Goal: Information Seeking & Learning: Learn about a topic

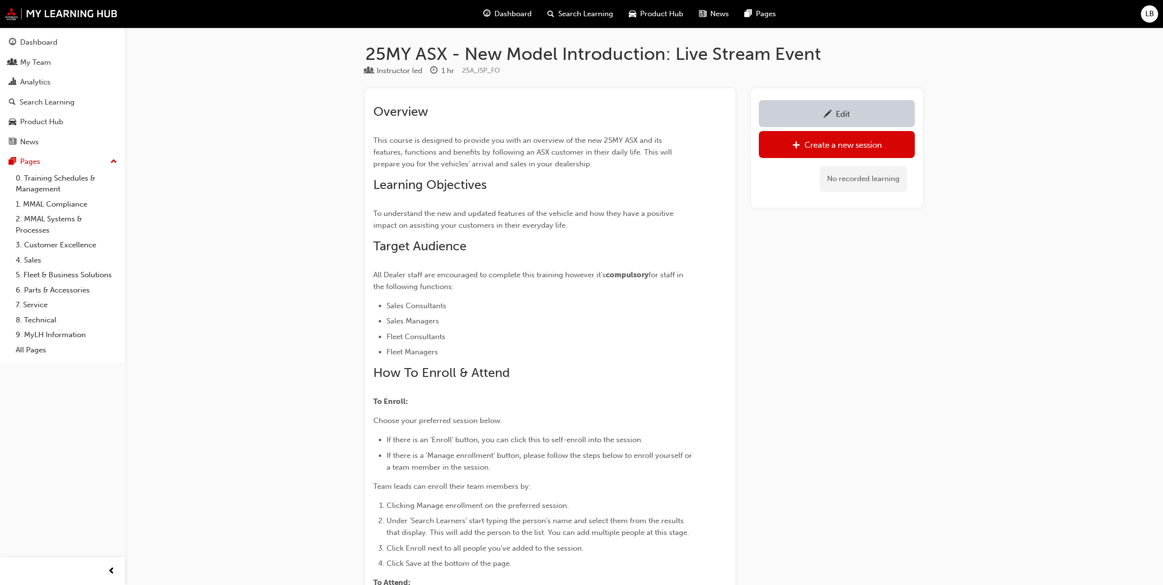
scroll to position [479, 0]
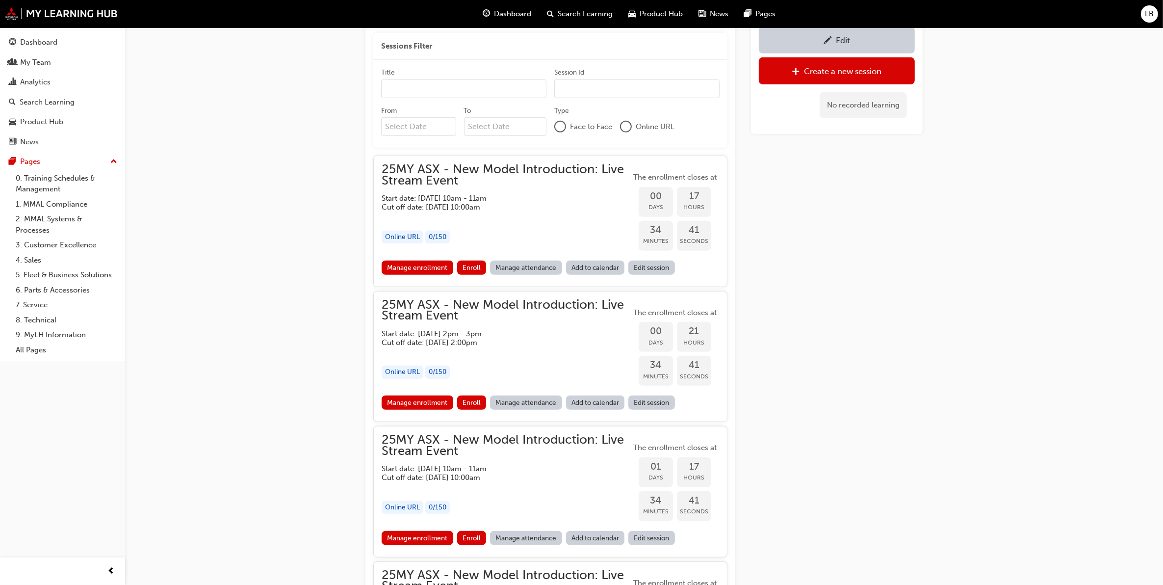
scroll to position [859, 0]
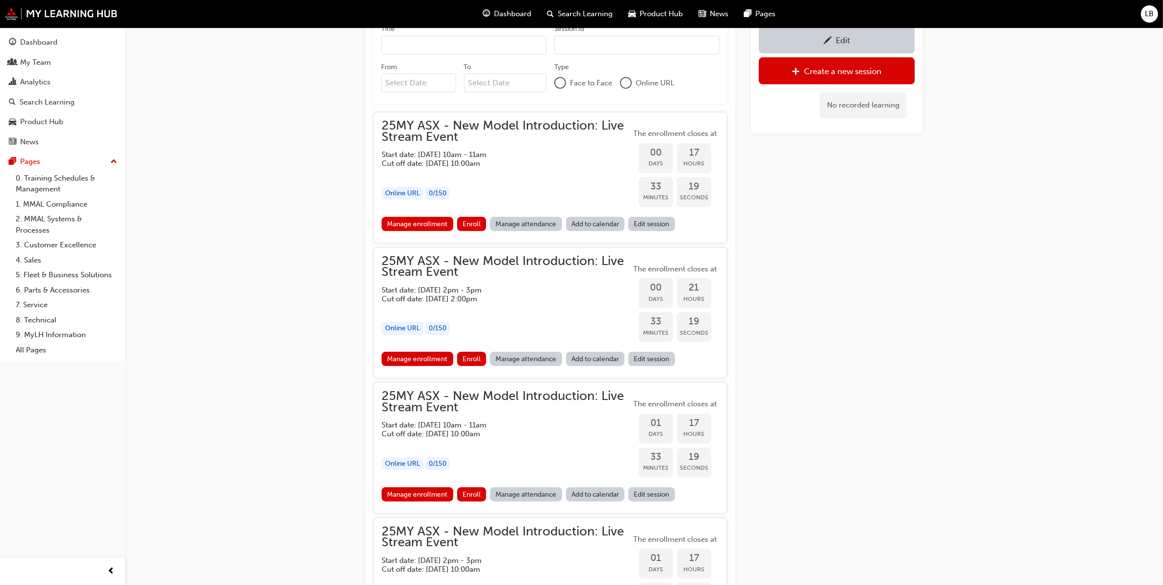
scroll to position [786, 0]
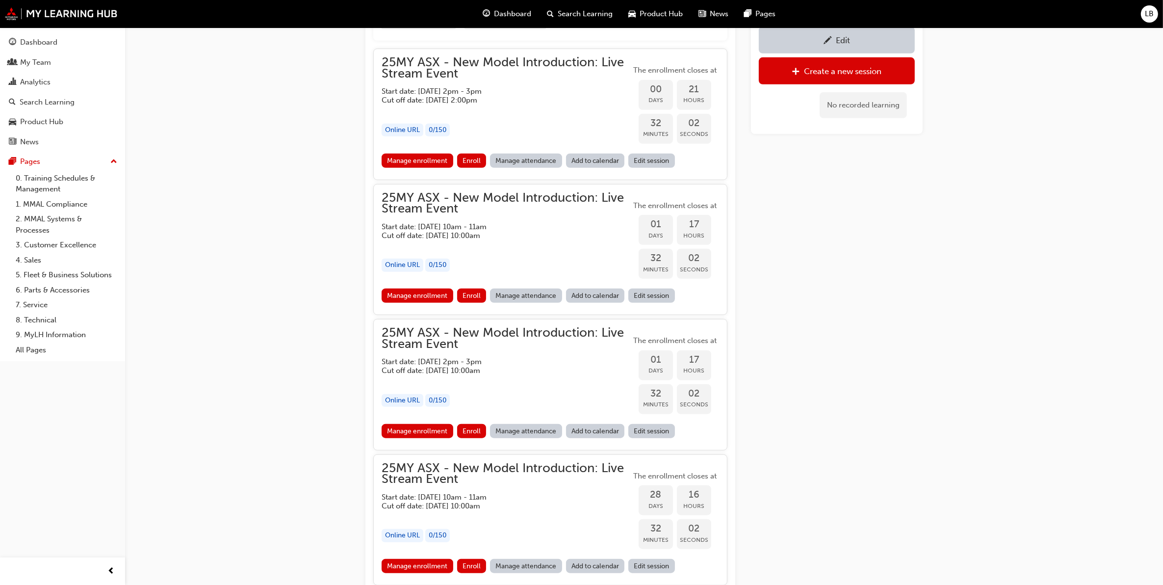
scroll to position [958, 0]
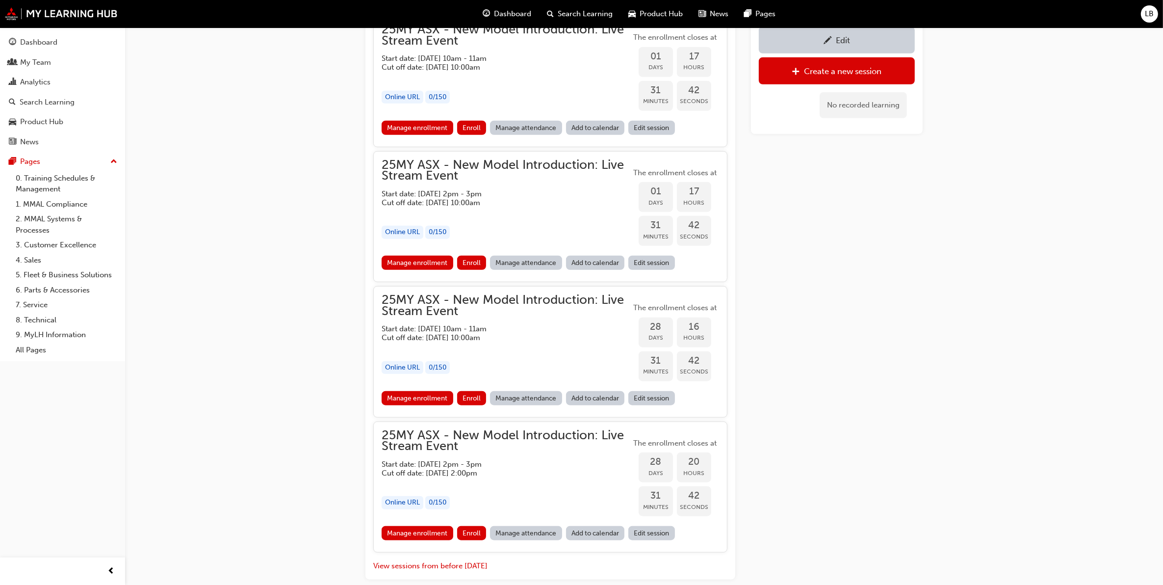
scroll to position [1020, 0]
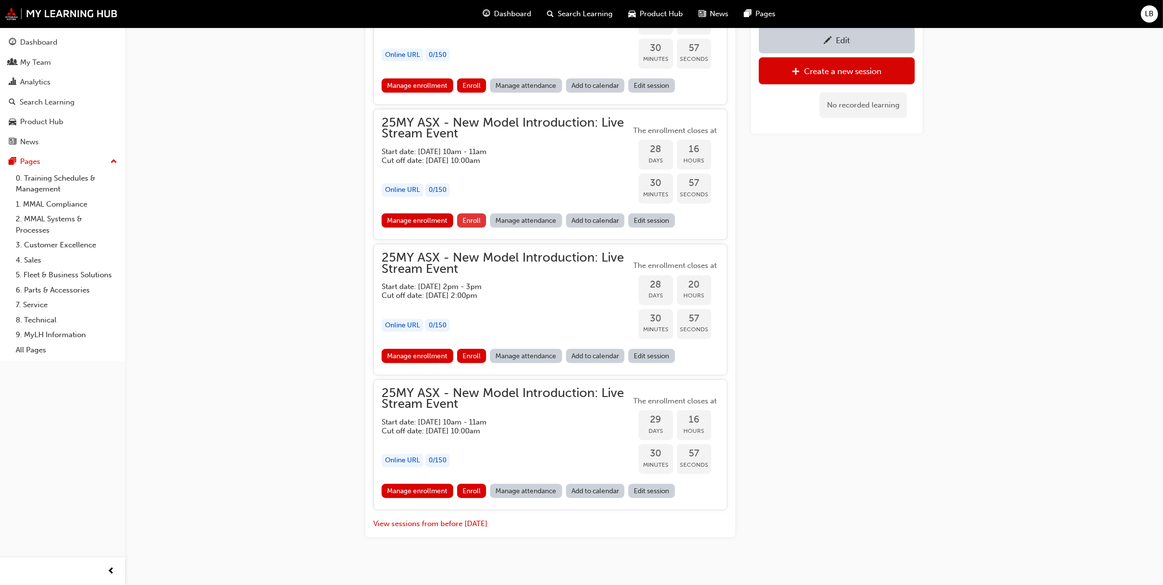
scroll to position [1020, 0]
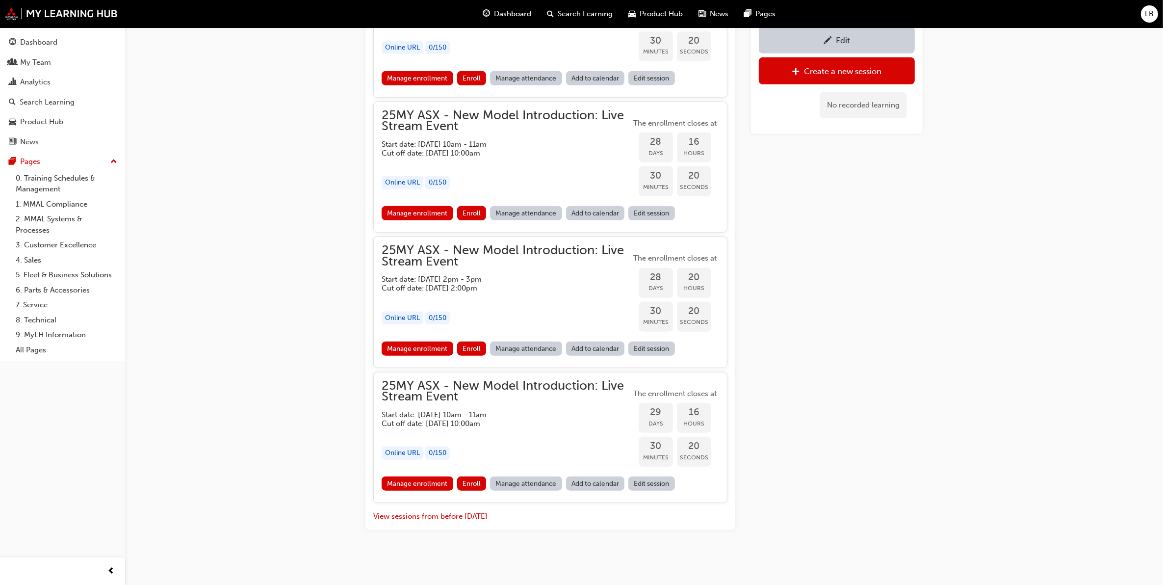
click at [496, 384] on span "25MY ASX - New Model Introduction: Live Stream Event" at bounding box center [506, 391] width 249 height 22
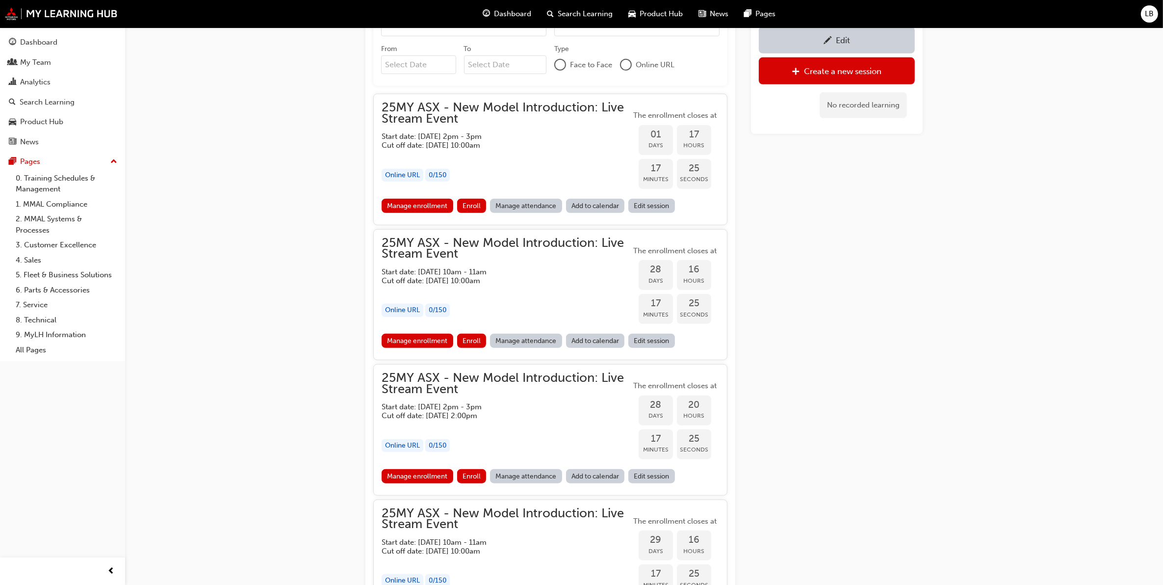
scroll to position [889, 0]
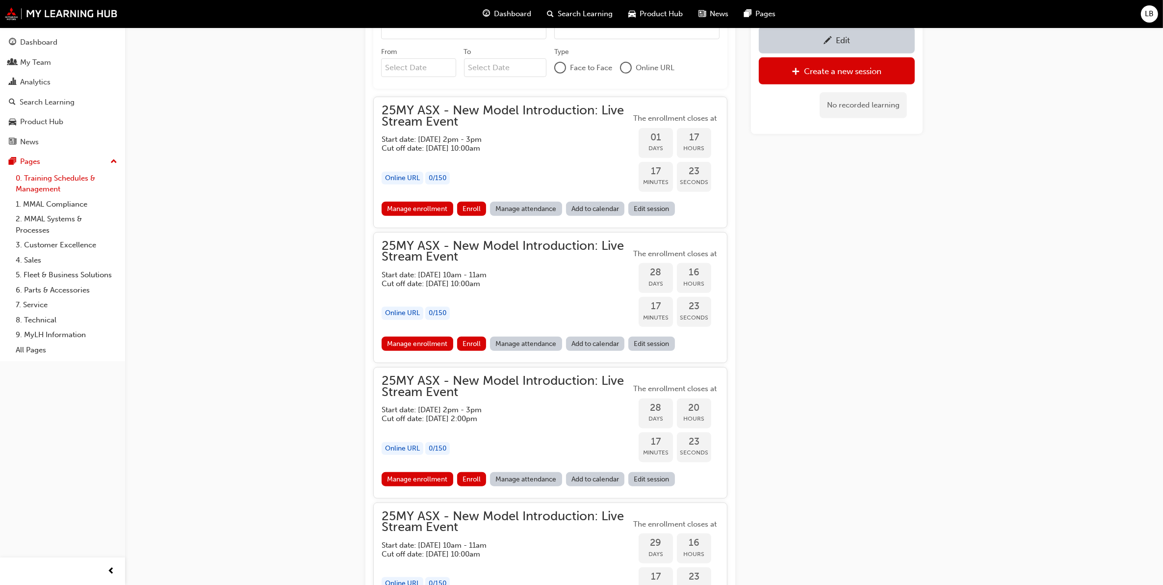
click at [34, 179] on link "0. Training Schedules & Management" at bounding box center [66, 184] width 109 height 26
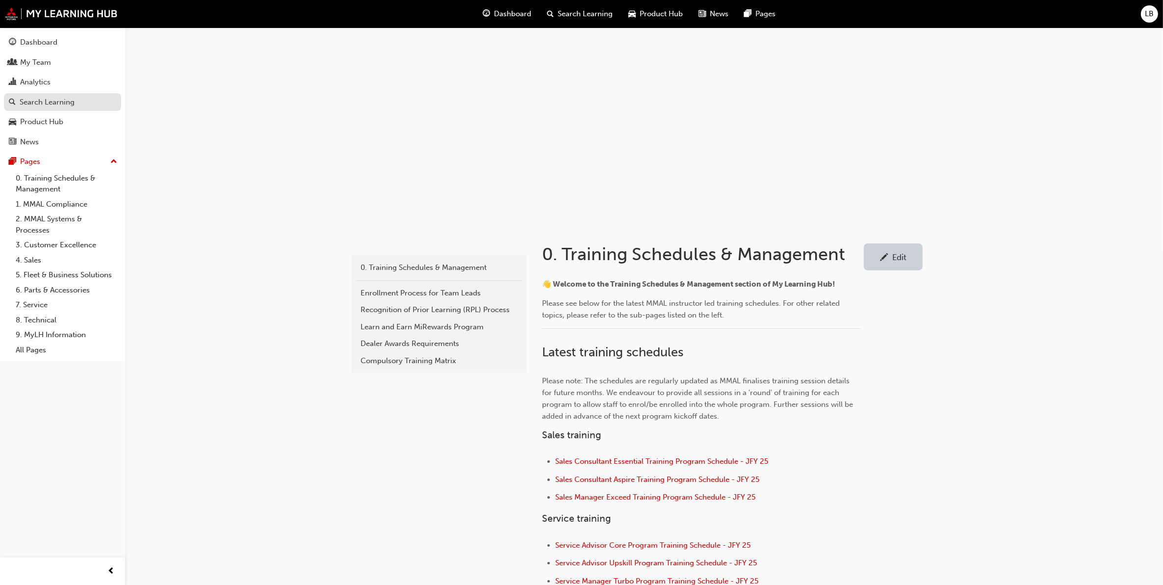
click at [38, 103] on div "Search Learning" at bounding box center [47, 102] width 55 height 11
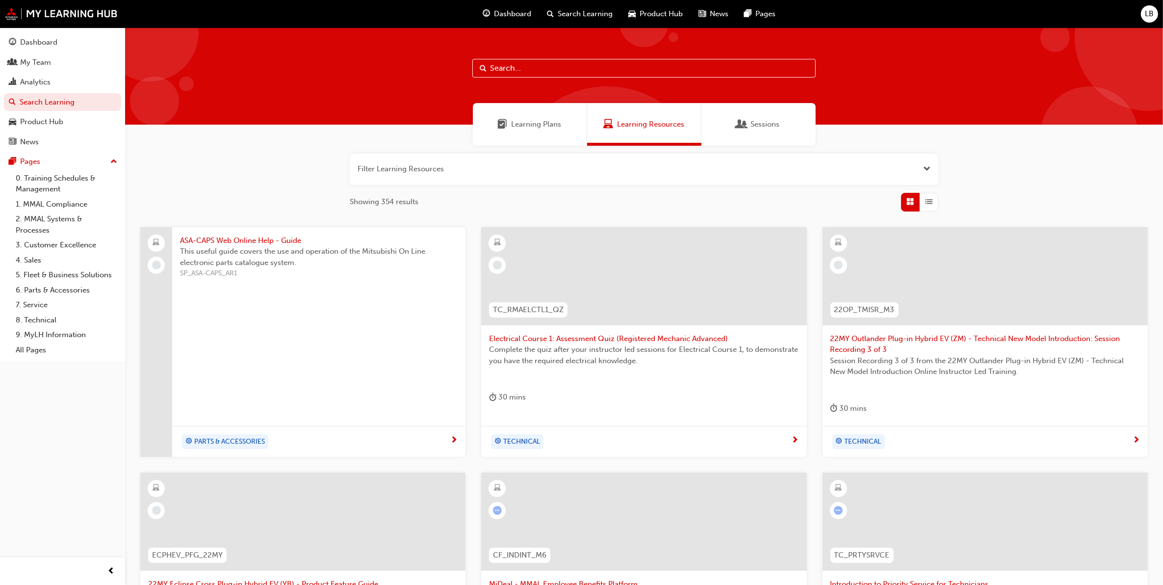
click at [484, 170] on button "button" at bounding box center [644, 169] width 589 height 31
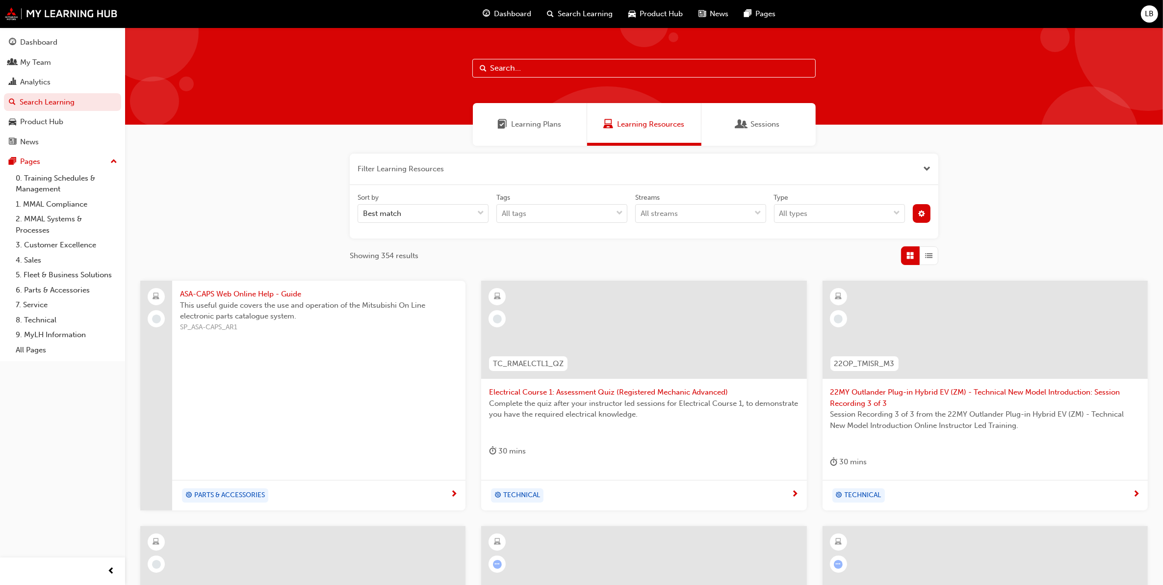
click at [582, 64] on input "text" at bounding box center [644, 68] width 343 height 19
type input "asx"
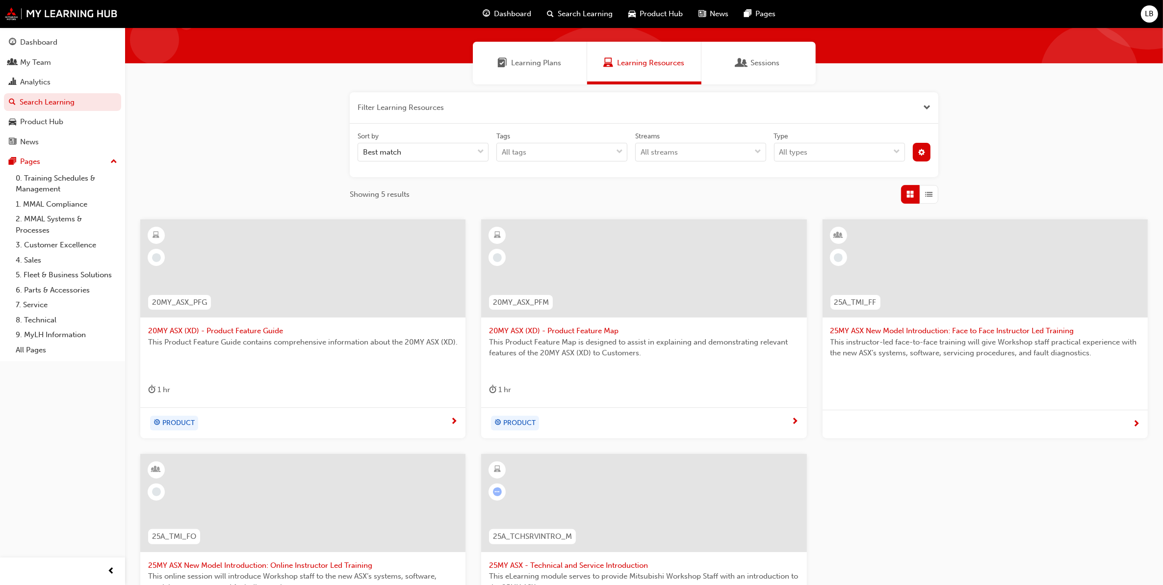
scroll to position [123, 0]
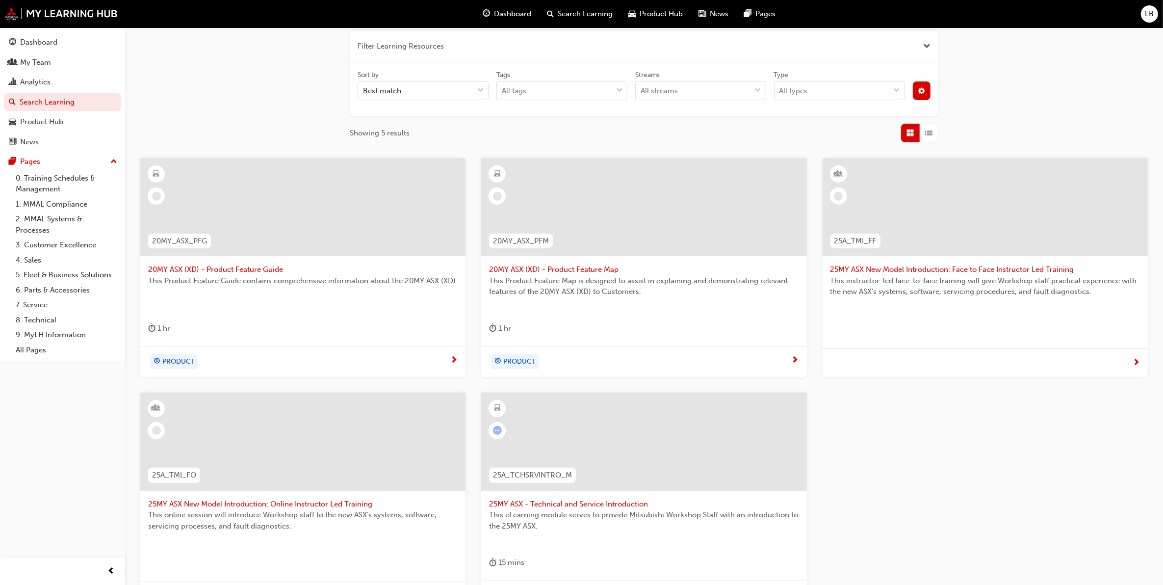
click at [661, 486] on div at bounding box center [643, 442] width 325 height 98
